Goal: Information Seeking & Learning: Learn about a topic

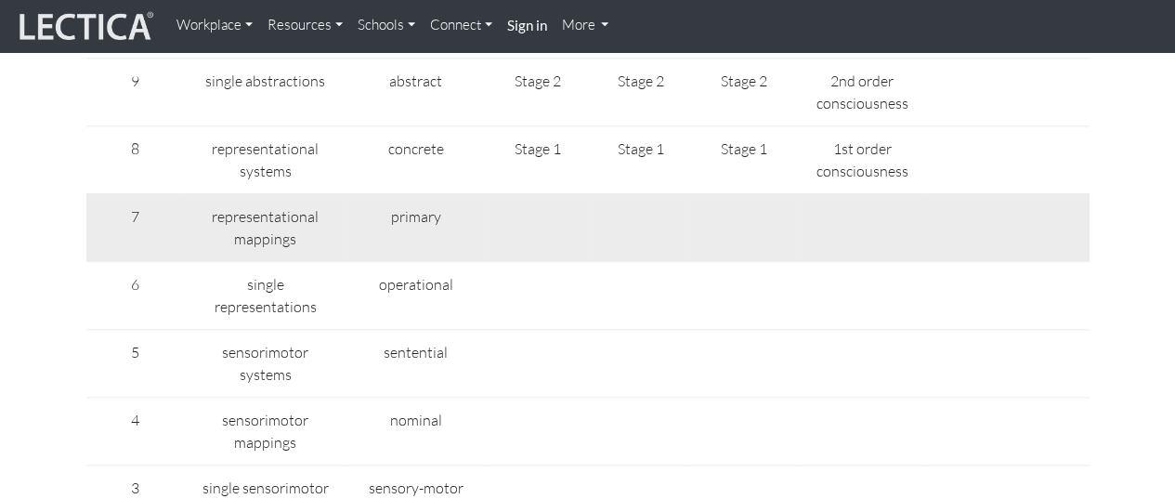
scroll to position [929, 0]
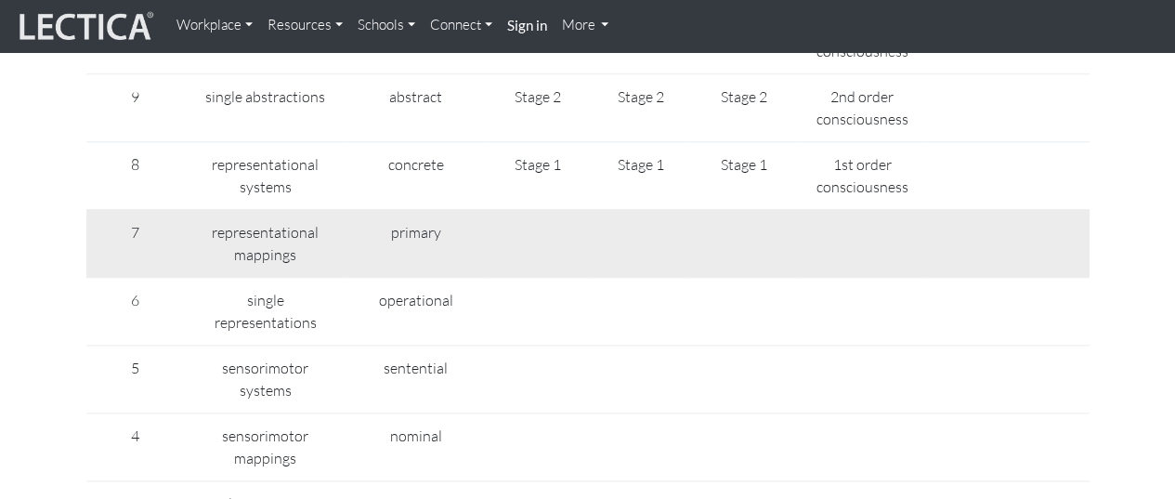
click at [563, 215] on td at bounding box center [538, 243] width 107 height 68
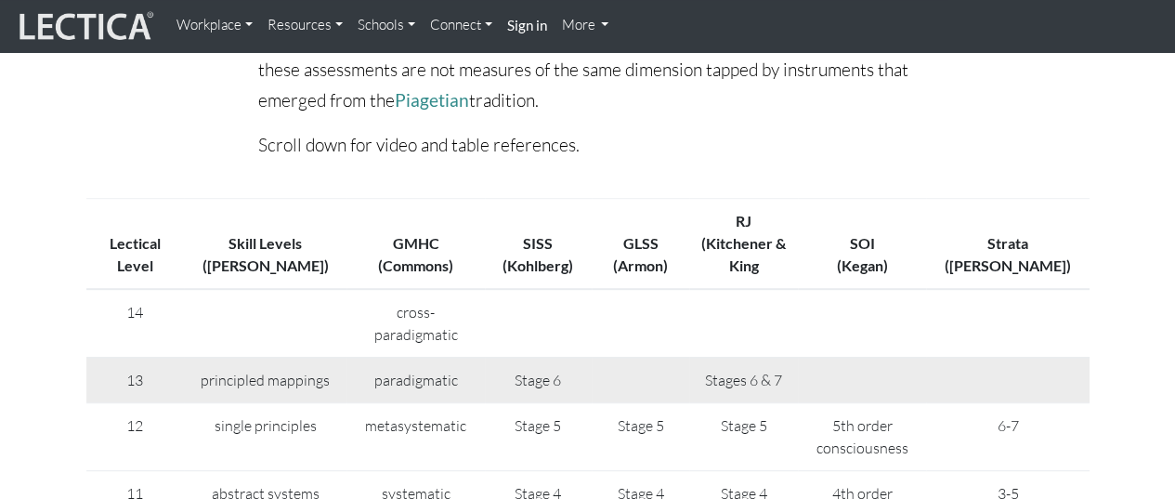
scroll to position [464, 0]
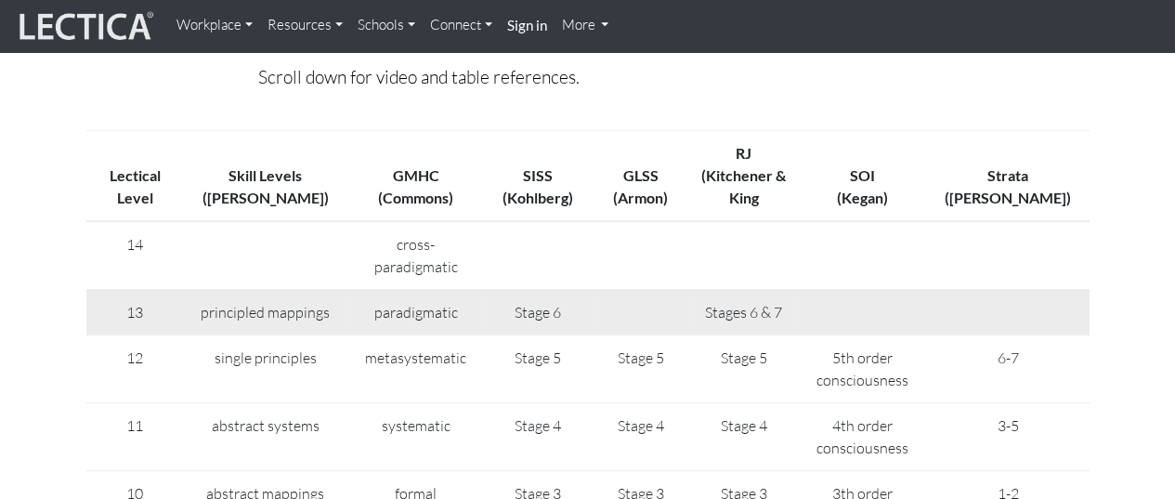
click at [685, 289] on td at bounding box center [641, 312] width 98 height 46
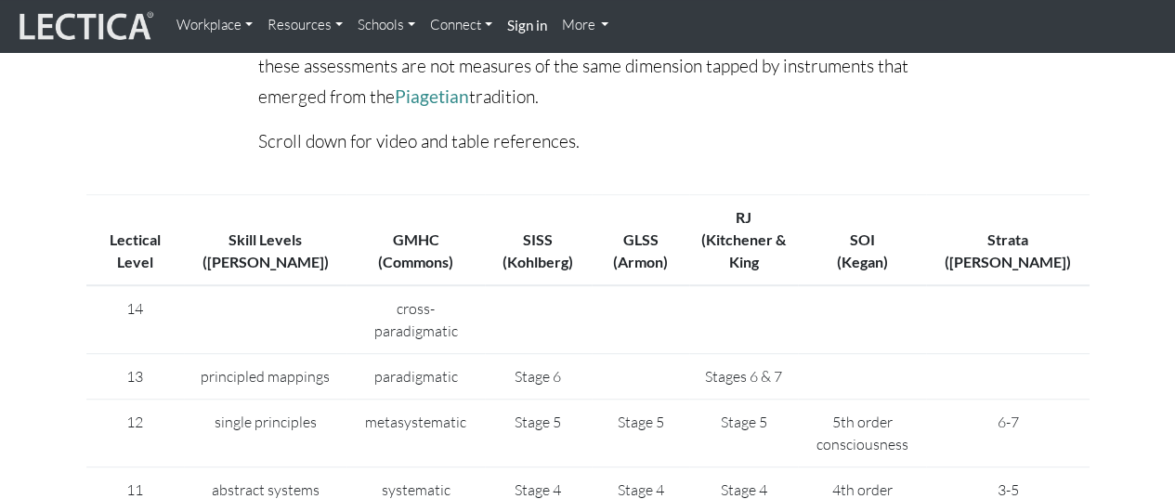
scroll to position [371, 0]
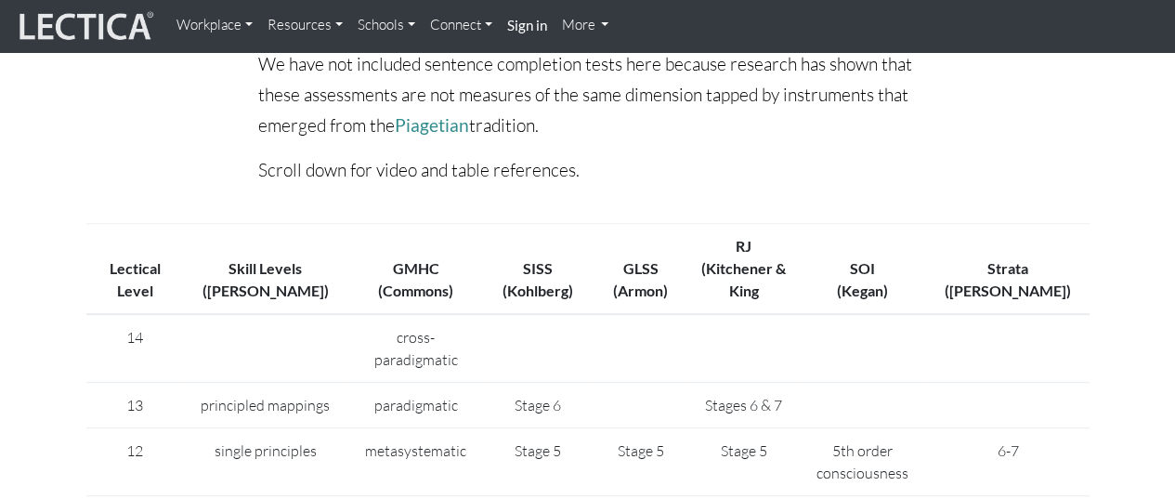
drag, startPoint x: 943, startPoint y: 131, endPoint x: 994, endPoint y: 144, distance: 52.7
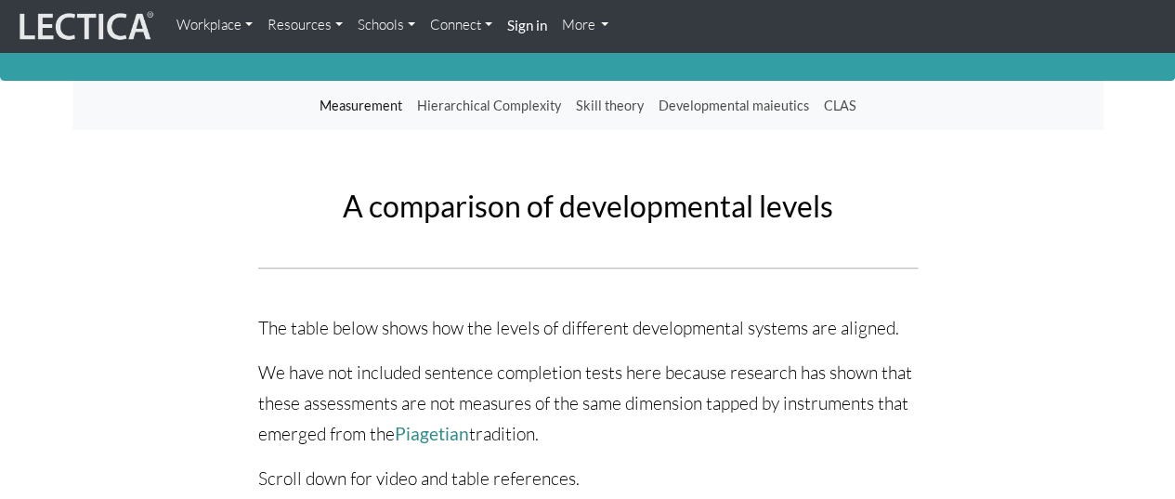
scroll to position [0, 0]
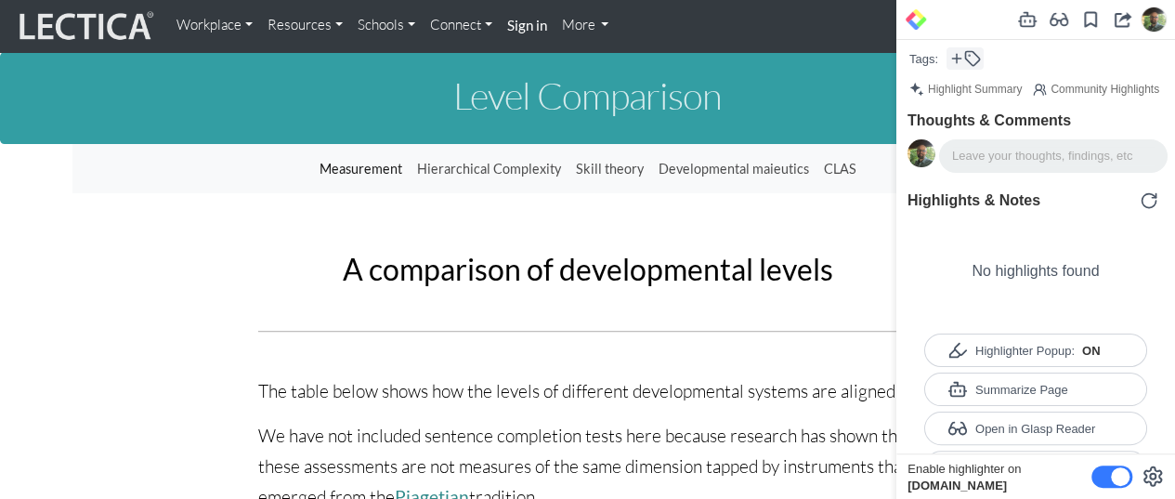
click at [964, 58] on icon at bounding box center [972, 58] width 17 height 17
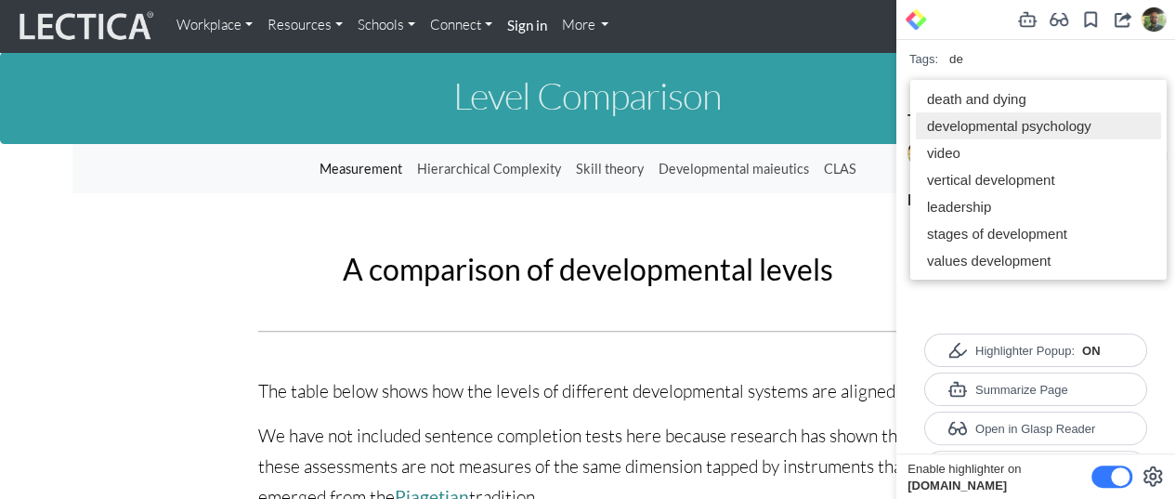
type input "de"
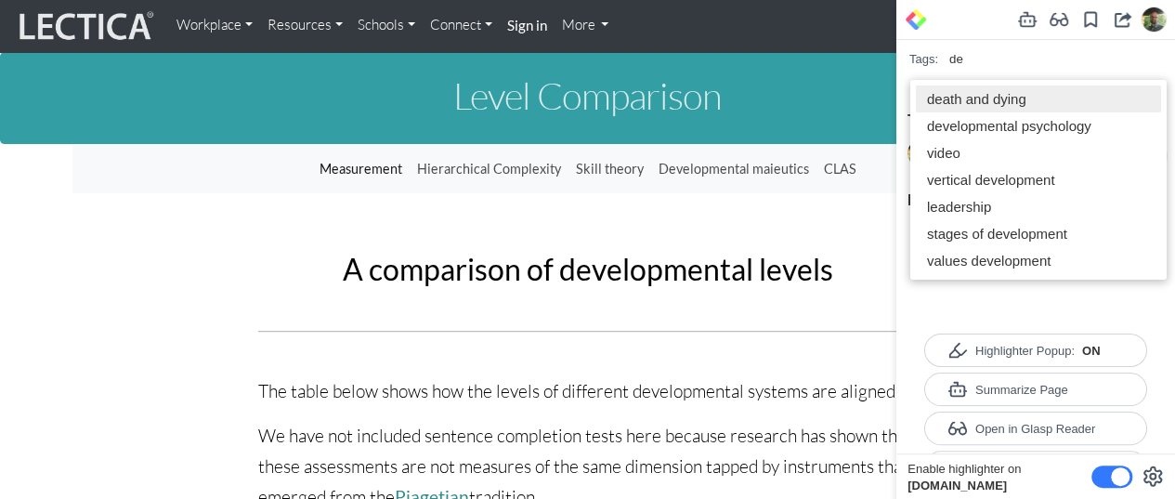
drag, startPoint x: 1022, startPoint y: 124, endPoint x: 1039, endPoint y: 99, distance: 29.4
click at [1021, 122] on div "developmental psychology" at bounding box center [1009, 126] width 164 height 16
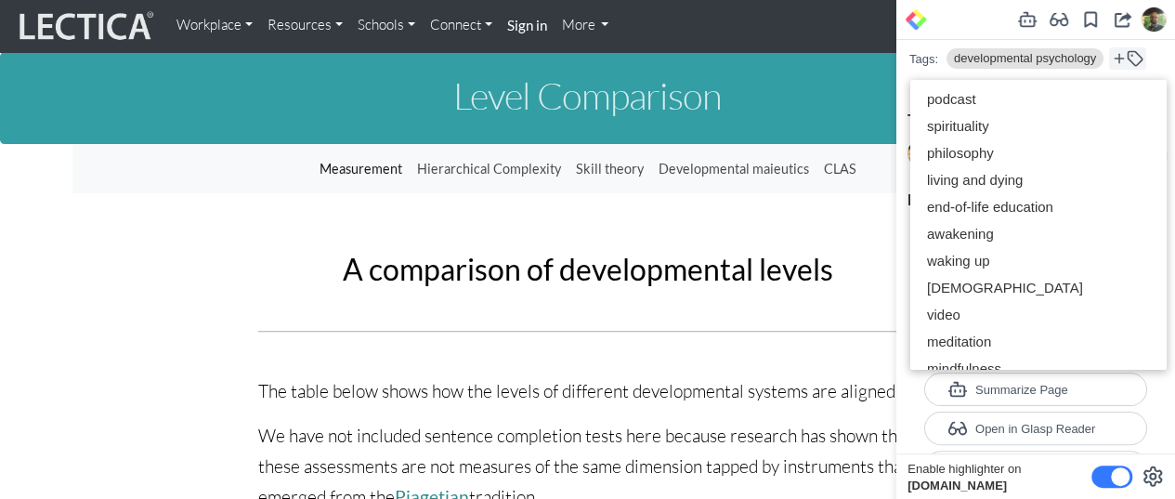
click at [1122, 59] on icon at bounding box center [1119, 59] width 8 height 0
type input "s"
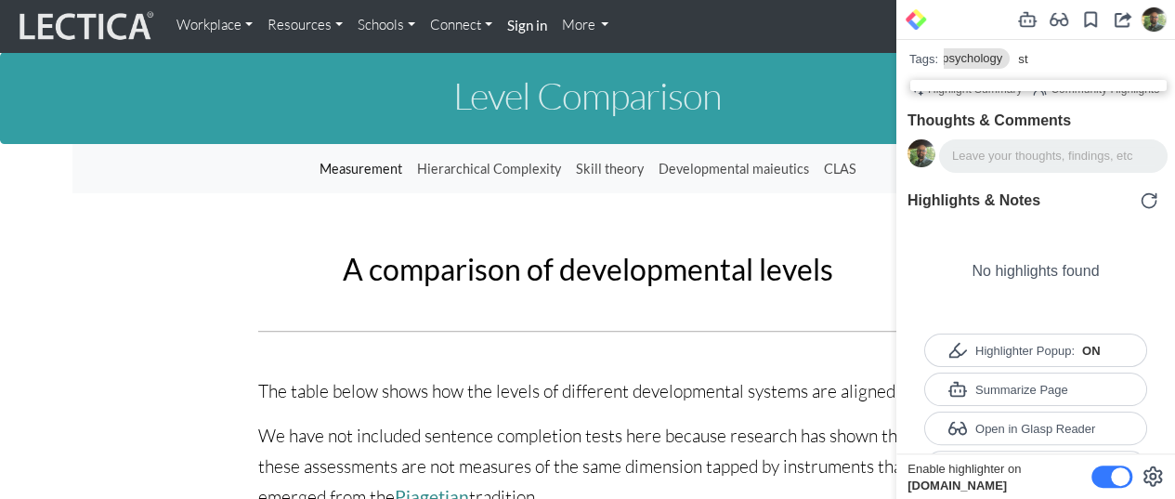
type input "s"
type input "stage"
click at [1067, 90] on div "stages of development" at bounding box center [1038, 98] width 245 height 27
click at [1139, 59] on icon at bounding box center [1142, 59] width 8 height 0
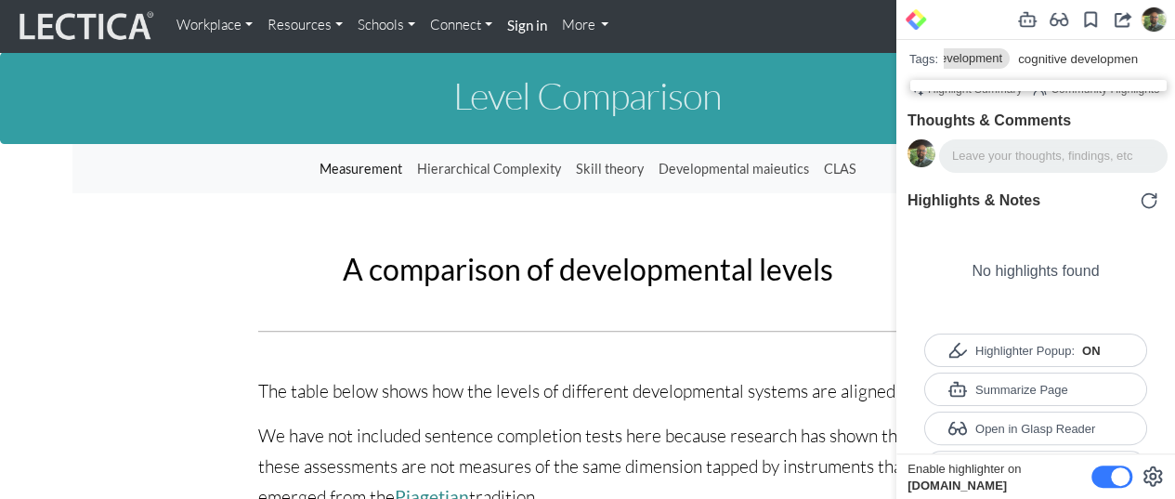
type input "cognitive development"
click at [1052, 160] on div at bounding box center [1053, 156] width 202 height 19
click at [1088, 18] on icon at bounding box center [1090, 19] width 19 height 19
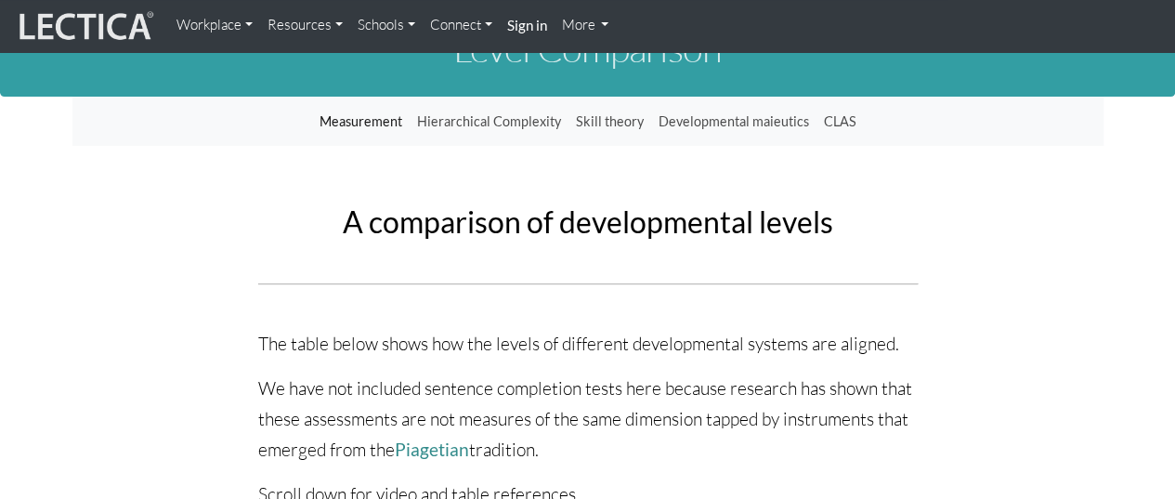
scroll to position [0, 0]
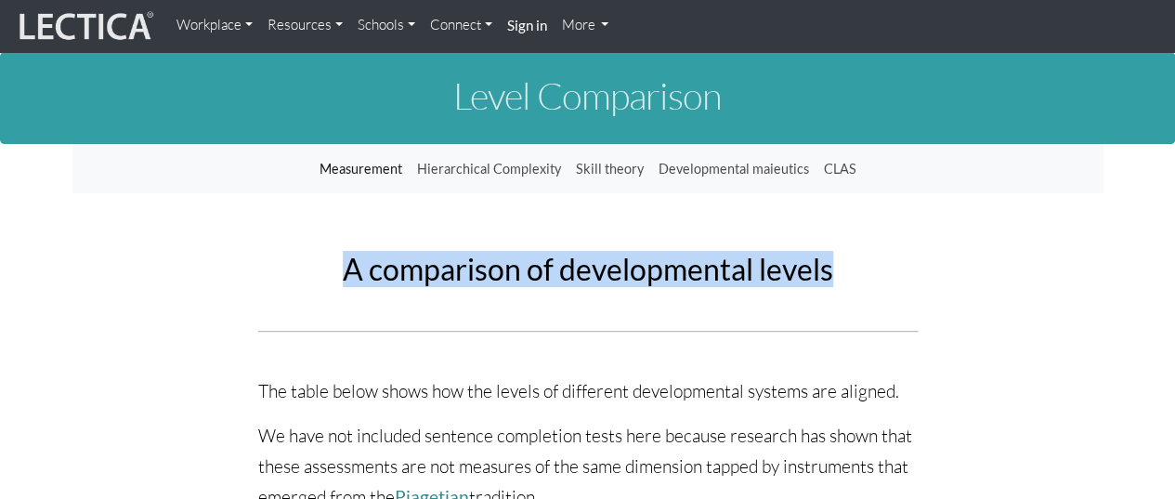
drag, startPoint x: 84, startPoint y: 216, endPoint x: 966, endPoint y: 275, distance: 884.2
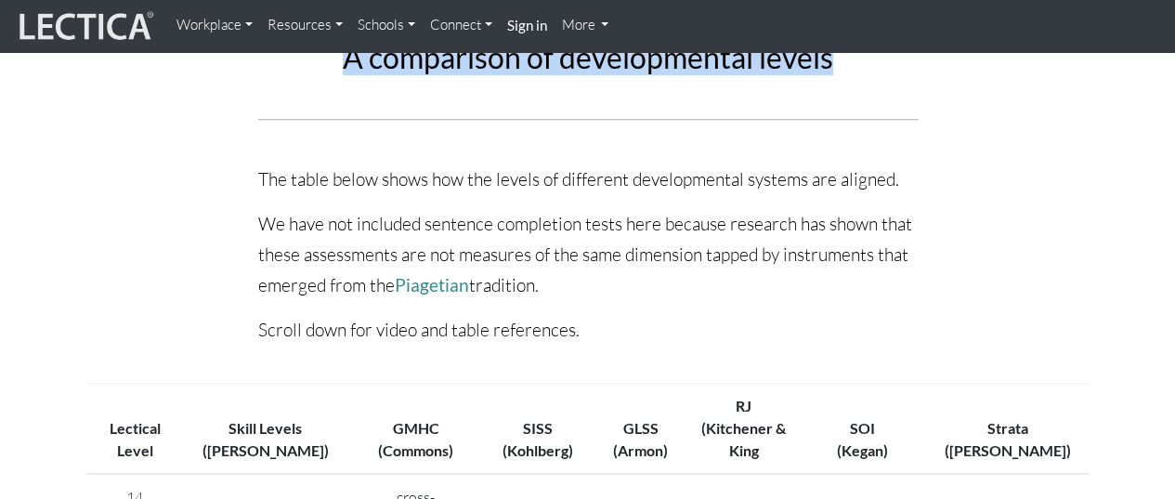
scroll to position [279, 0]
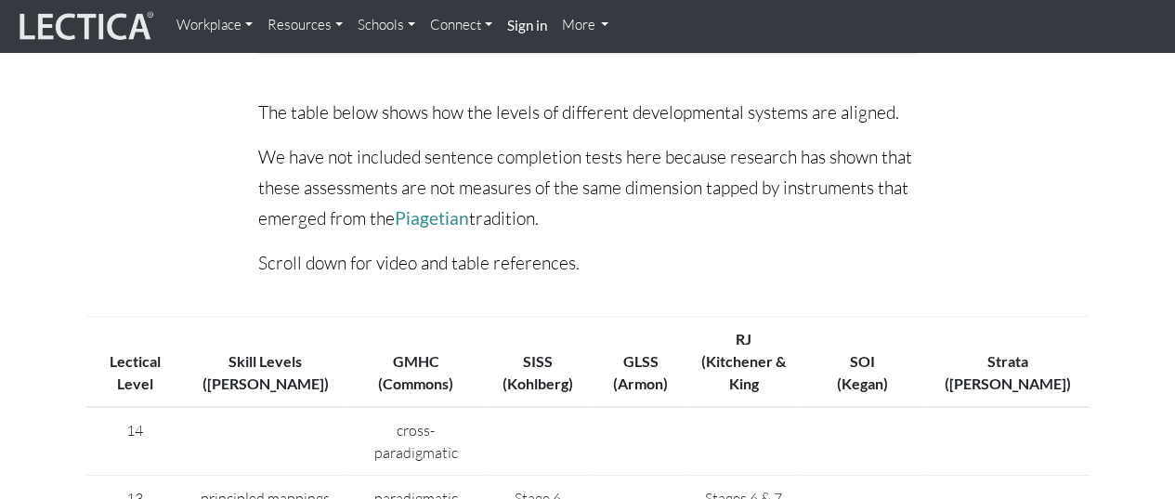
drag, startPoint x: 964, startPoint y: 206, endPoint x: 974, endPoint y: 204, distance: 10.4
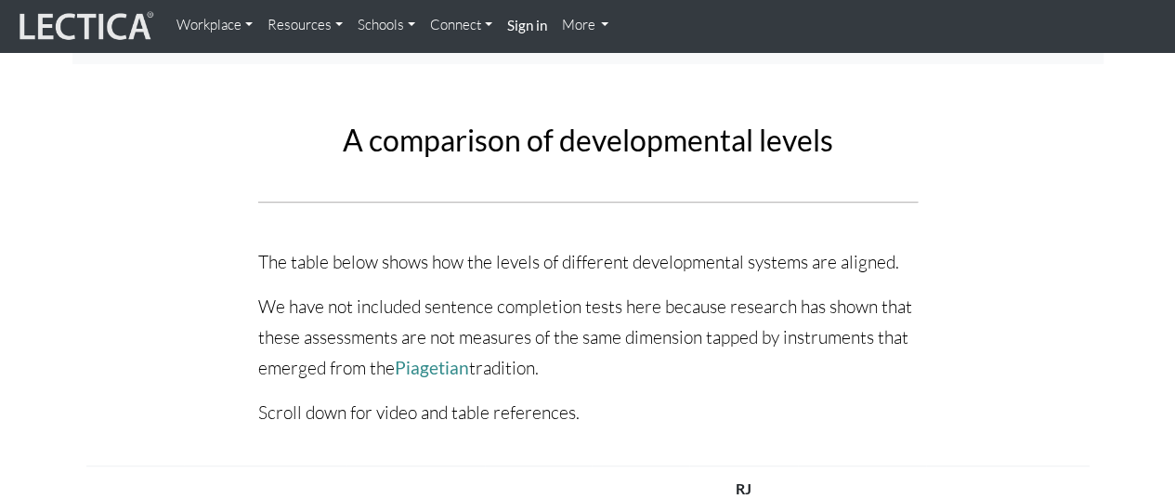
scroll to position [0, 0]
